Goal: Information Seeking & Learning: Find specific fact

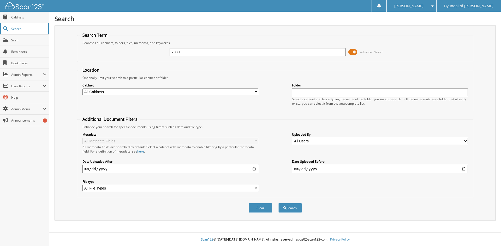
type input "7039"
click at [278, 203] on button "Search" at bounding box center [289, 208] width 23 height 10
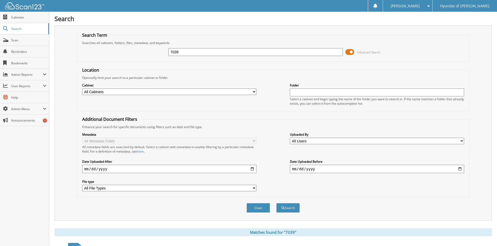
drag, startPoint x: 186, startPoint y: 52, endPoint x: 131, endPoint y: 50, distance: 55.0
click at [131, 50] on div "7039 Advanced Search" at bounding box center [273, 52] width 387 height 14
type input "70139"
click at [276, 203] on button "Search" at bounding box center [287, 208] width 23 height 10
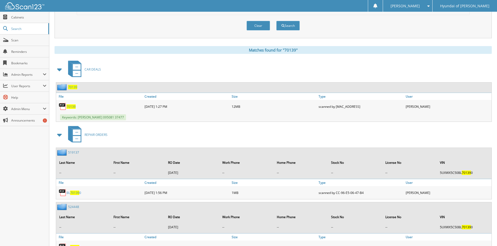
scroll to position [213, 0]
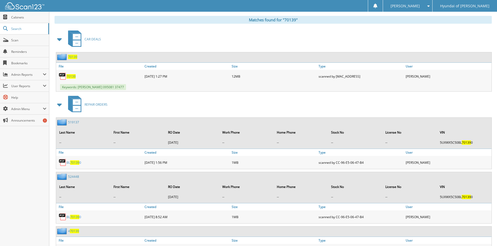
click at [70, 77] on span "70139" at bounding box center [70, 76] width 9 height 4
click at [13, 29] on span "Search" at bounding box center [28, 29] width 34 height 4
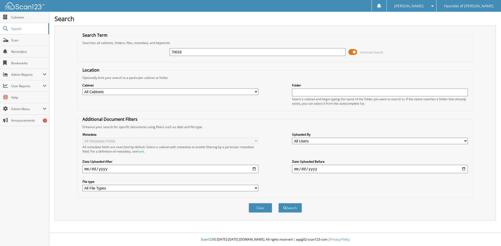
type input "70016"
click at [278, 203] on button "Search" at bounding box center [289, 208] width 23 height 10
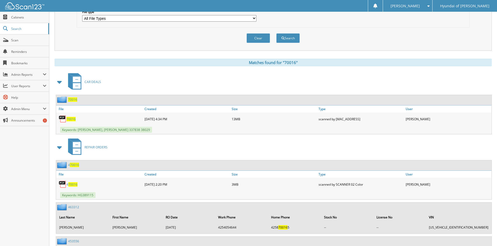
scroll to position [171, 0]
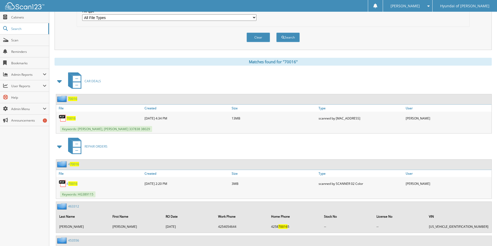
click at [72, 119] on span "70016" at bounding box center [70, 118] width 9 height 4
